Goal: Task Accomplishment & Management: Use online tool/utility

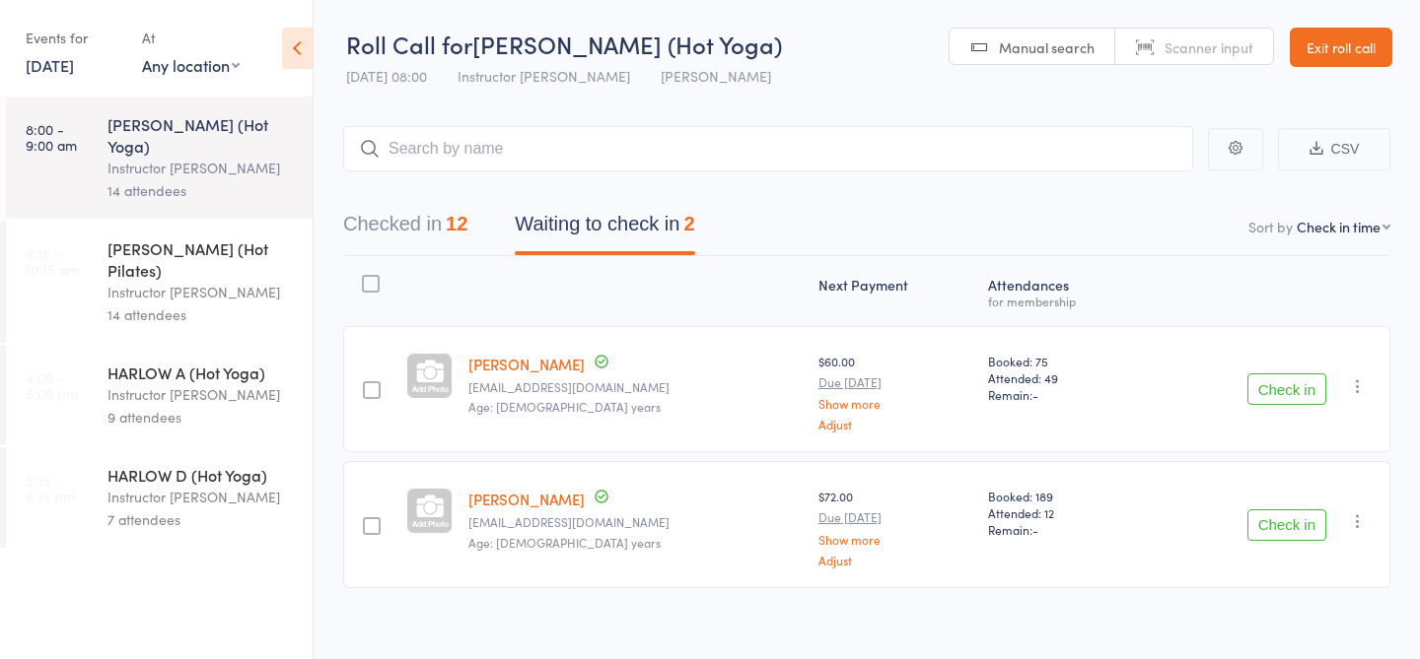
select select "4"
click at [159, 238] on div "[PERSON_NAME] (Hot Pilates)" at bounding box center [201, 259] width 188 height 43
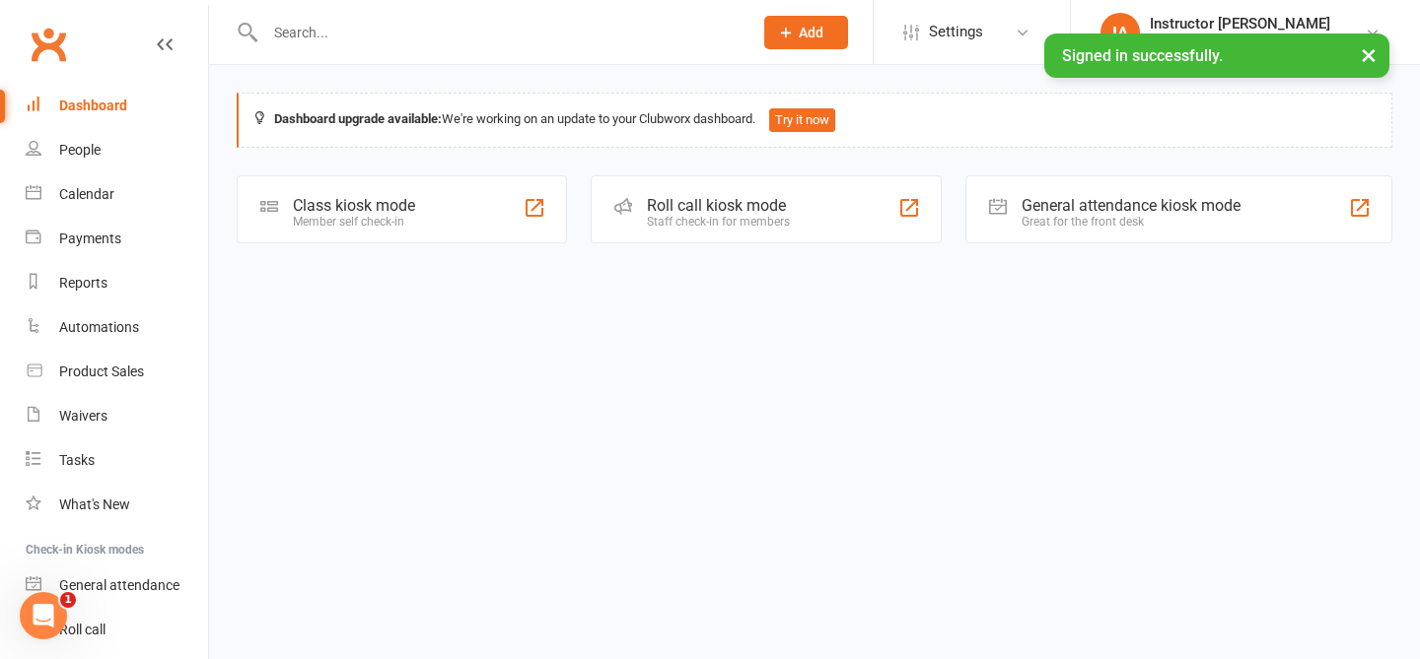
click at [838, 217] on div "Roll call kiosk mode Staff check-in for members" at bounding box center [765, 209] width 351 height 68
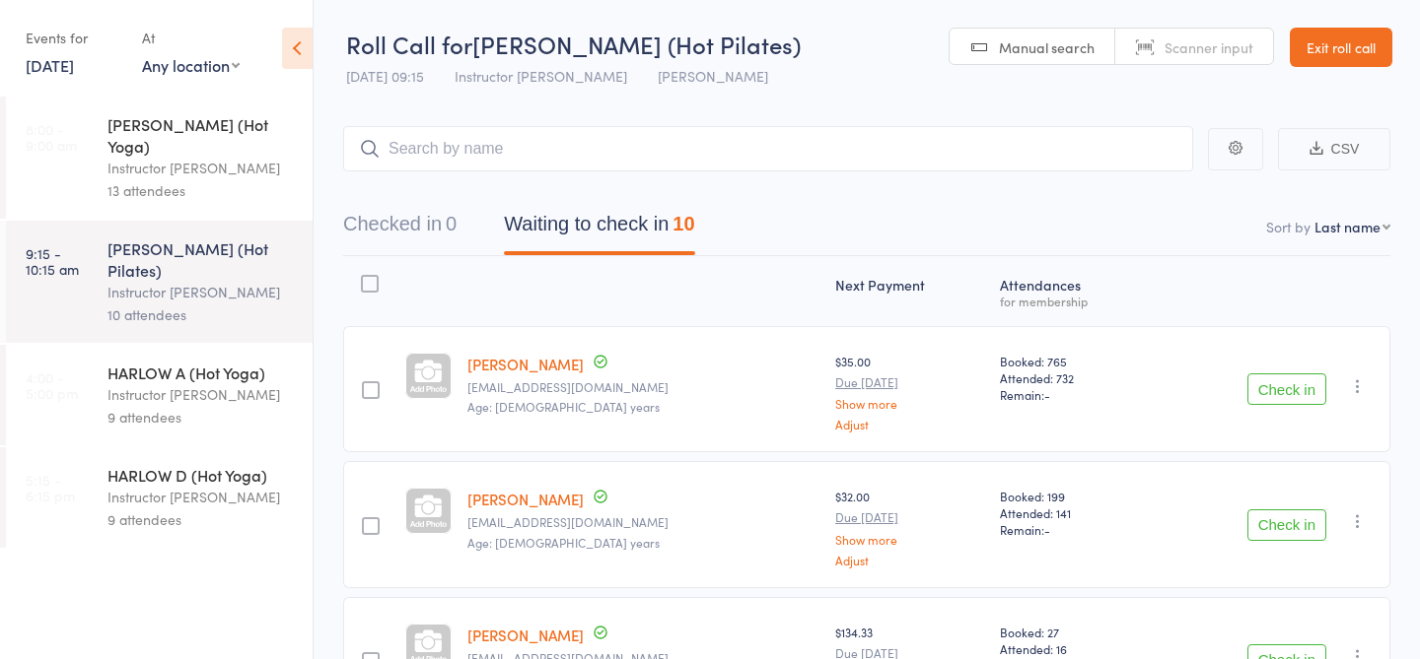
click at [834, 164] on input "search" at bounding box center [768, 148] width 850 height 45
type input "20260"
click at [1139, 189] on link "Check in" at bounding box center [1138, 190] width 70 height 31
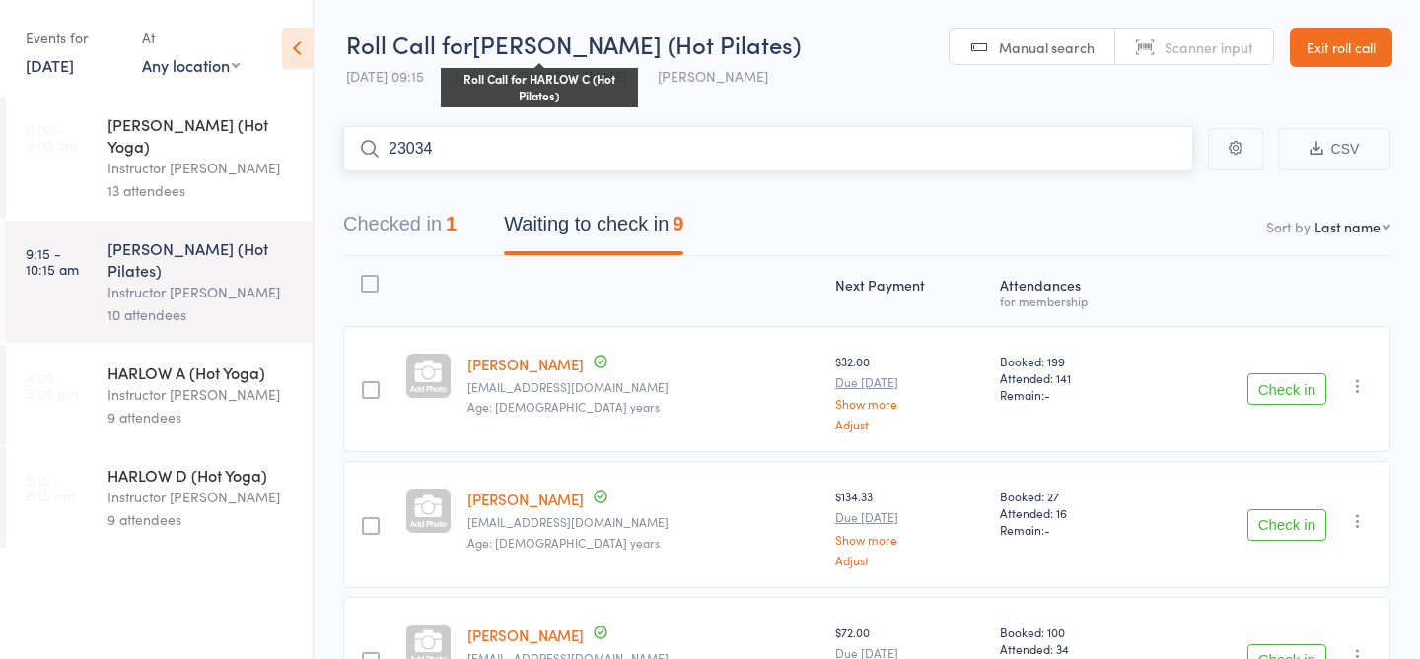
type input "23034"
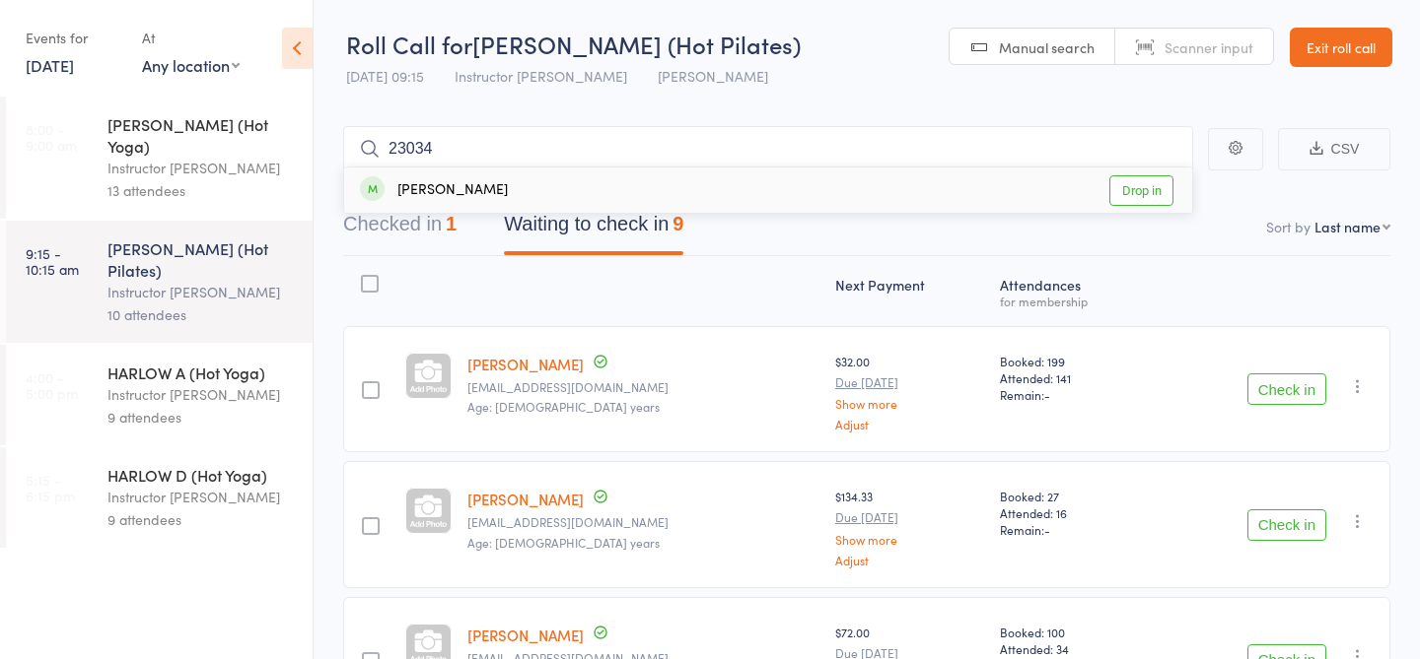
click at [1154, 199] on link "Drop in" at bounding box center [1141, 190] width 64 height 31
click at [862, 137] on input "search" at bounding box center [768, 148] width 850 height 45
type input "23770"
click at [1139, 191] on link "Check in" at bounding box center [1138, 190] width 70 height 31
type input "23712"
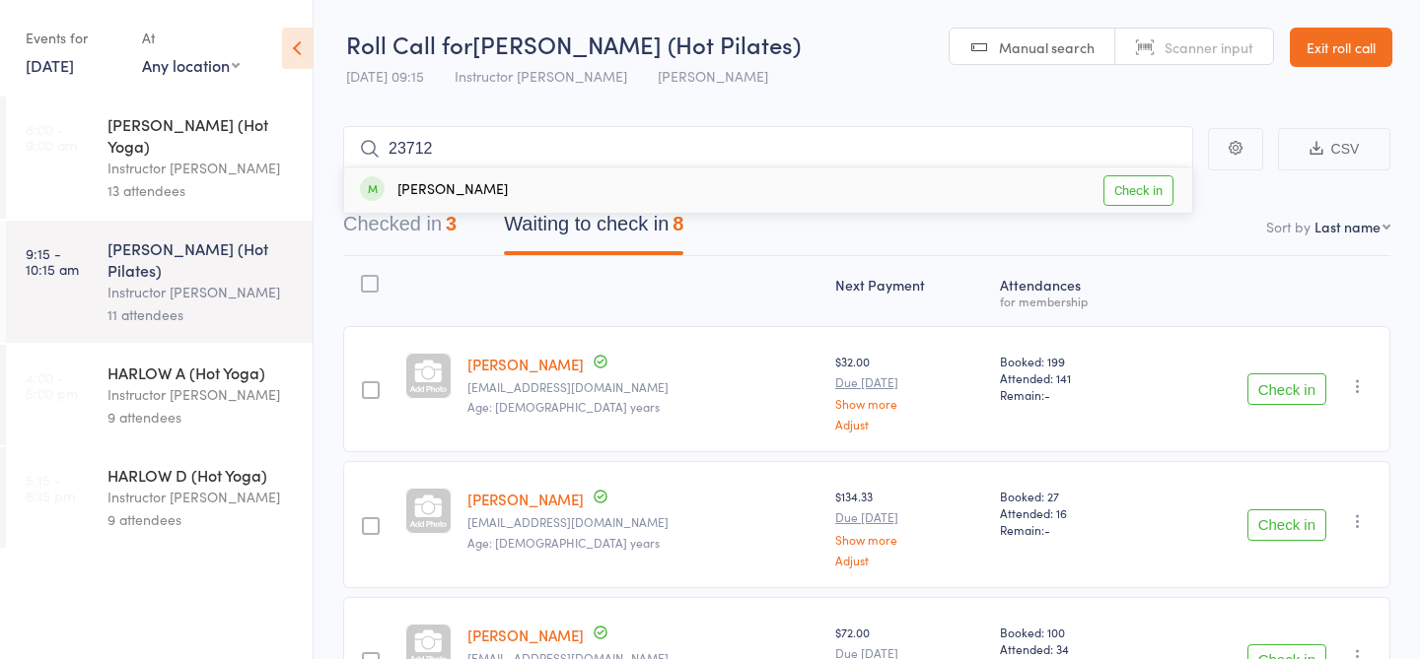
click at [1152, 184] on link "Check in" at bounding box center [1138, 190] width 70 height 31
type input "20076"
click at [1138, 200] on link "Drop in" at bounding box center [1141, 190] width 64 height 31
click at [1093, 170] on input "search" at bounding box center [768, 148] width 850 height 45
type input "21234"
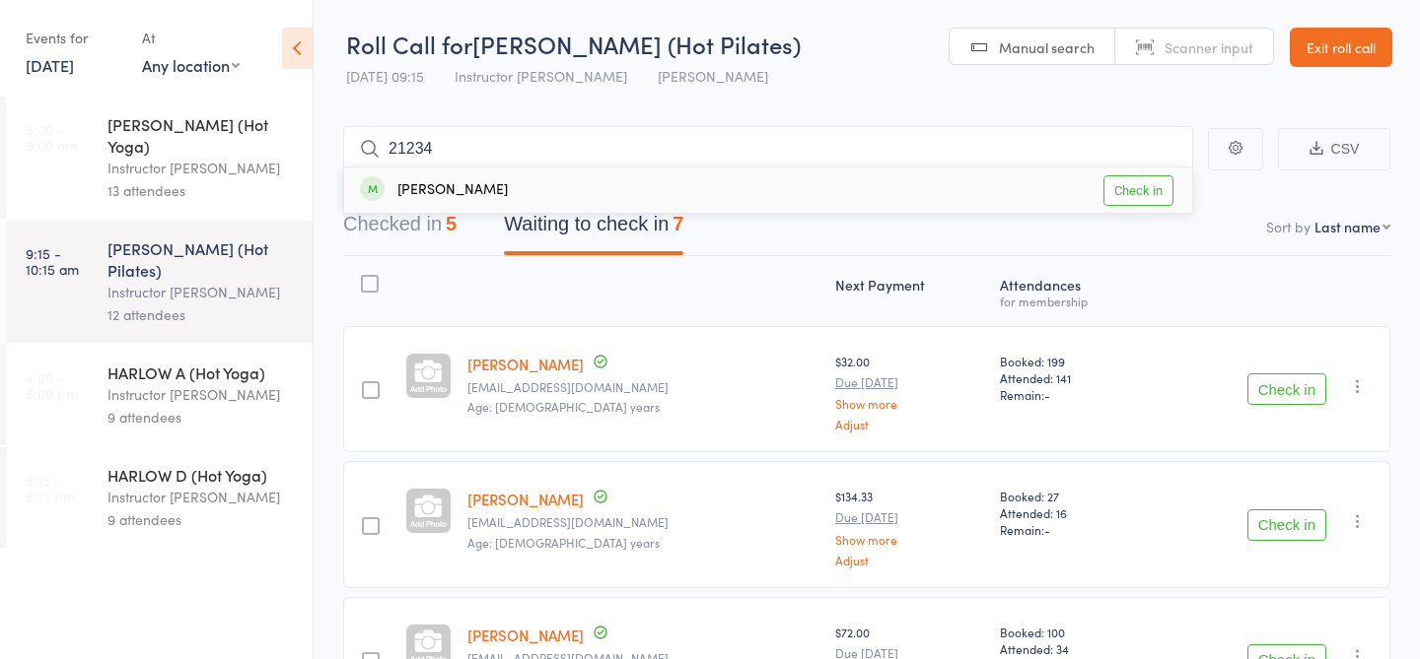
click at [1144, 196] on link "Check in" at bounding box center [1138, 190] width 70 height 31
click at [768, 166] on input "search" at bounding box center [768, 148] width 850 height 45
type input "20635"
click at [1144, 195] on link "Check in" at bounding box center [1138, 190] width 70 height 31
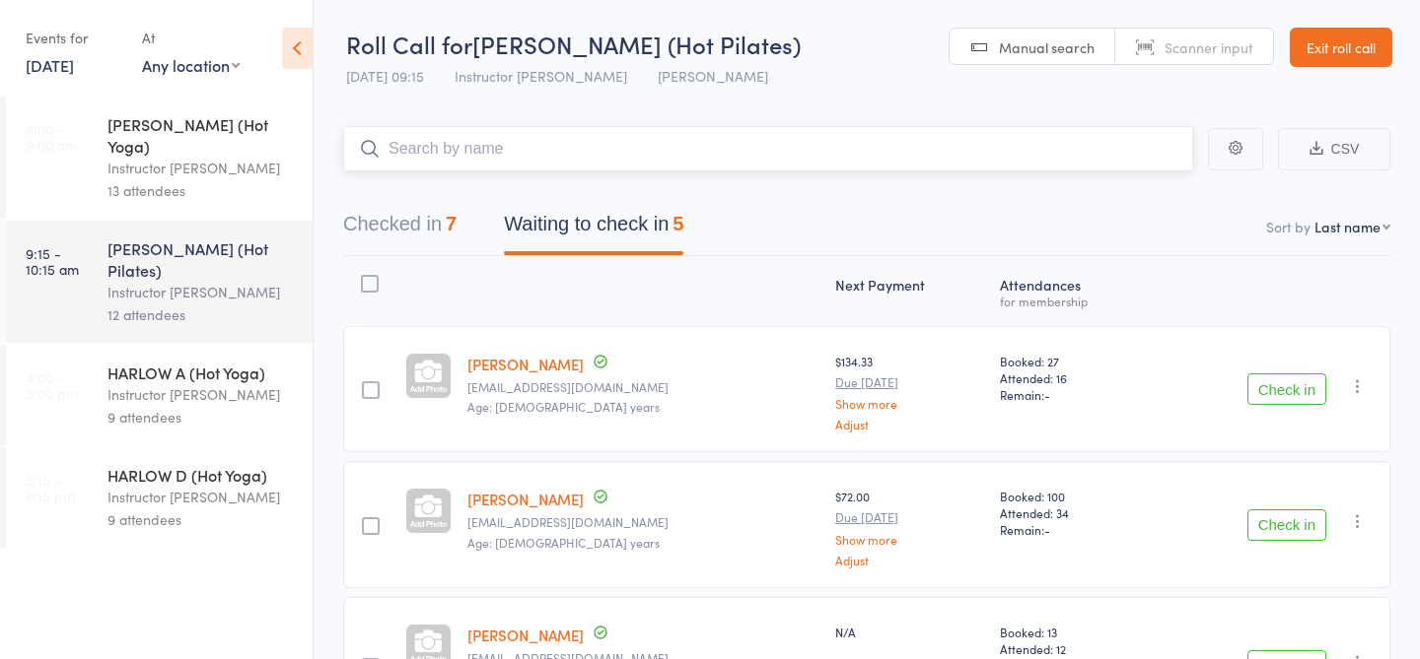
click at [1053, 150] on input "search" at bounding box center [768, 148] width 850 height 45
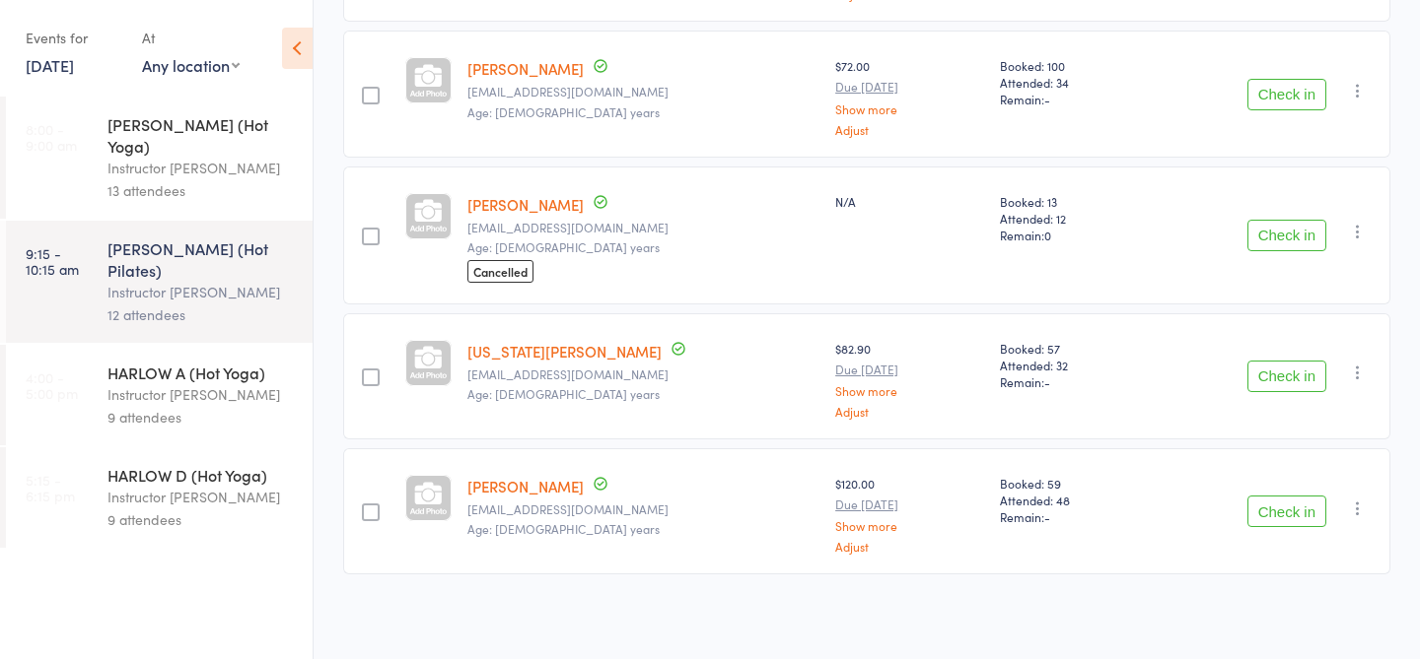
scroll to position [429, 0]
click at [1283, 230] on button "Check in" at bounding box center [1286, 238] width 79 height 32
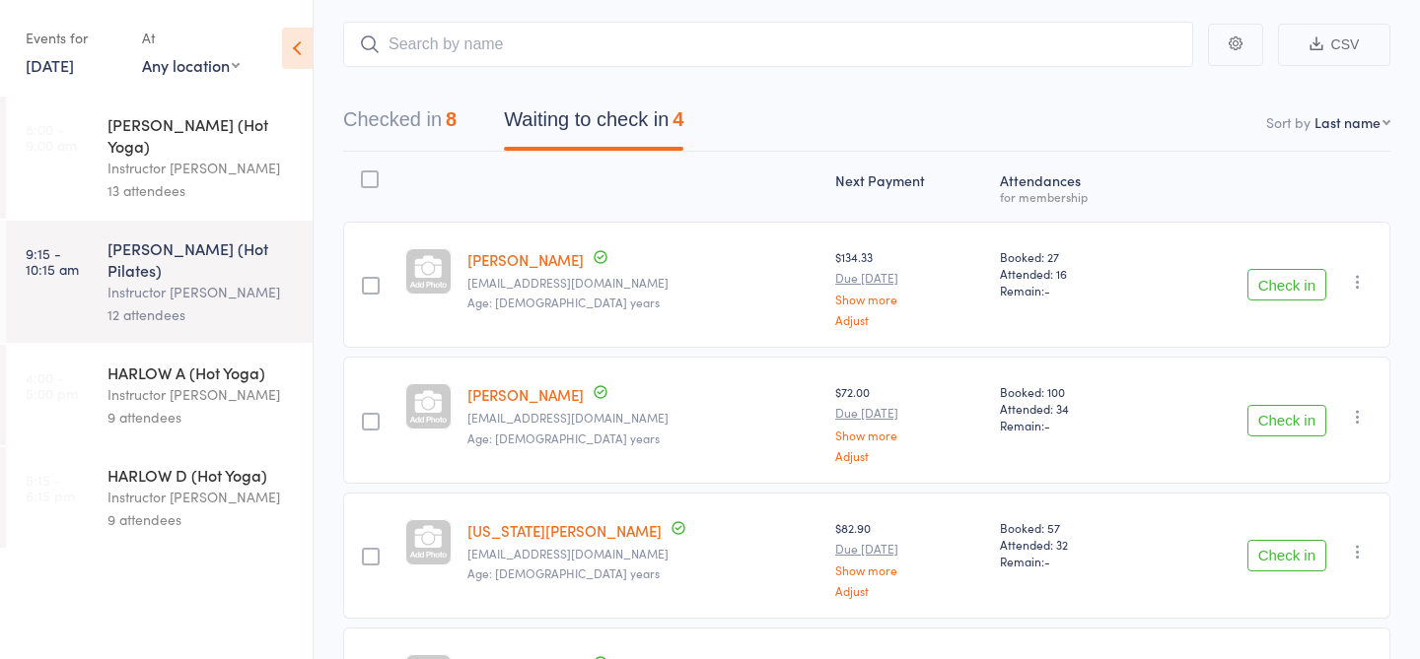
scroll to position [0, 0]
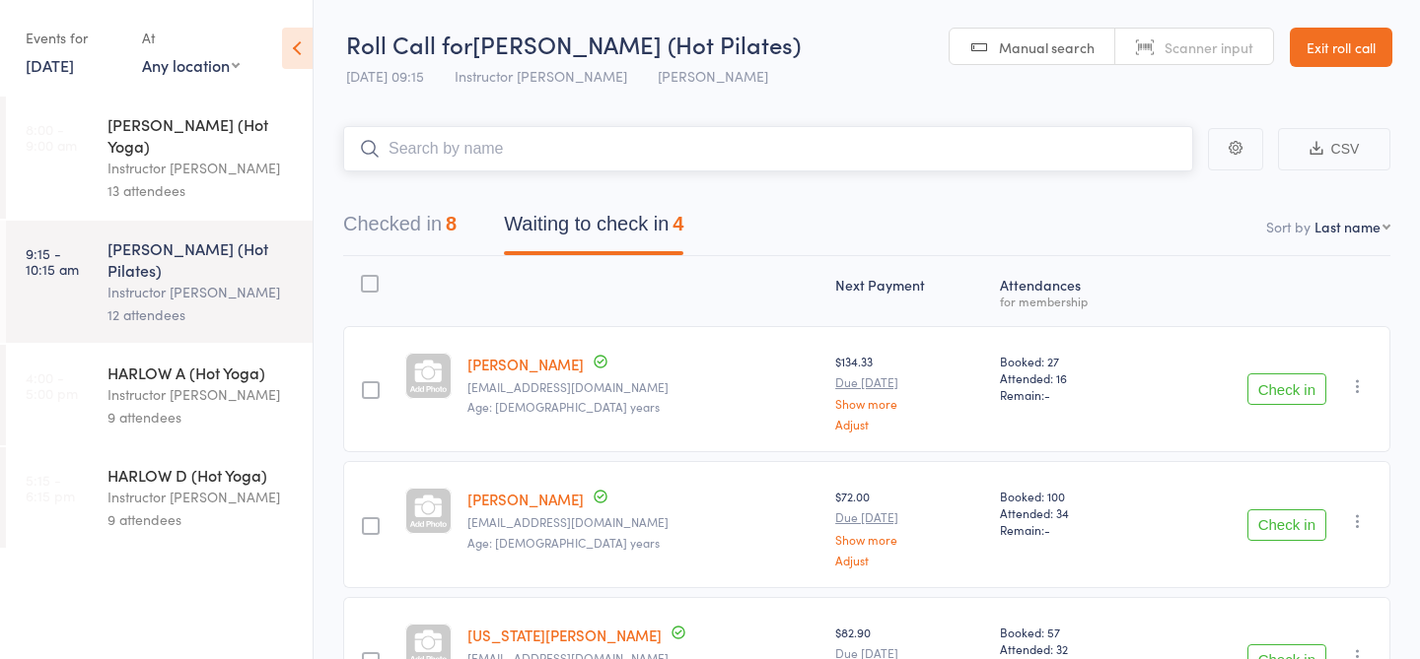
click at [696, 147] on input "search" at bounding box center [768, 148] width 850 height 45
click at [692, 149] on input "search" at bounding box center [768, 148] width 850 height 45
type input "23458"
click at [1127, 188] on link "Check in" at bounding box center [1138, 190] width 70 height 31
